Goal: Task Accomplishment & Management: Use online tool/utility

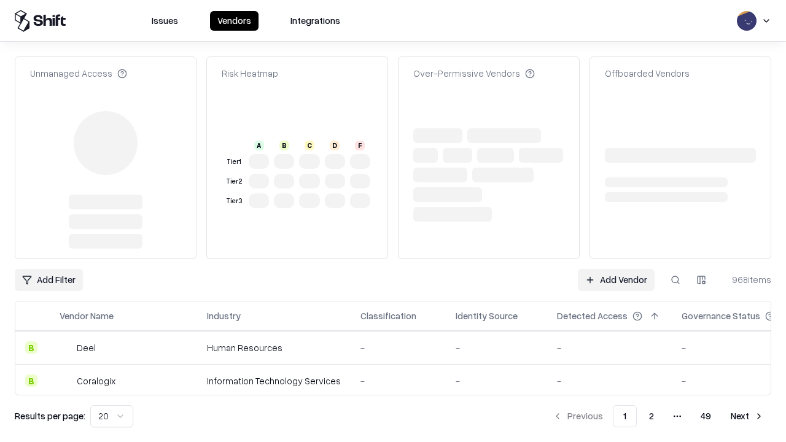
click at [616, 280] on link "Add Vendor" at bounding box center [616, 280] width 77 height 22
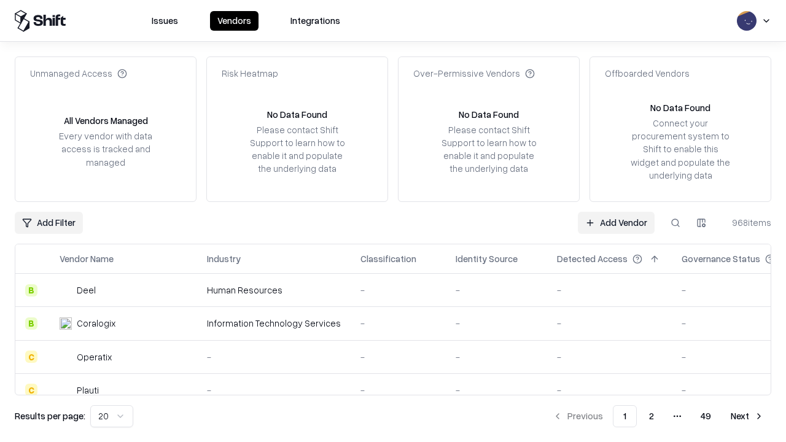
click at [616, 222] on link "Add Vendor" at bounding box center [616, 223] width 77 height 22
